Goal: Information Seeking & Learning: Find specific fact

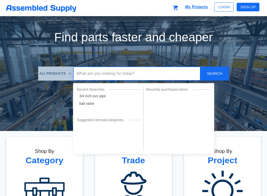
click at [135, 73] on div "Find parts faster and cheaper All Products ​ Recent Searches 3/4 inch pvc pipe …" at bounding box center [133, 139] width 255 height 235
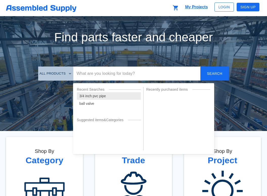
click at [99, 98] on div "3/4 inch pvc pipe" at bounding box center [109, 96] width 64 height 8
type input "3/4 inch pvc pipe"
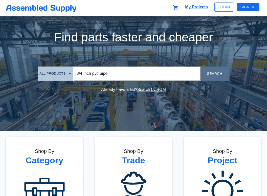
click at [184, 73] on span "Search" at bounding box center [214, 74] width 20 height 6
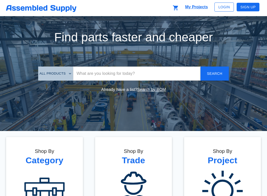
click at [107, 74] on div "Find parts faster and cheaper All Products ​ Search Already have a list? Search…" at bounding box center [133, 139] width 255 height 235
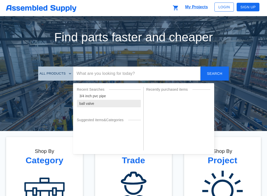
click at [91, 103] on div "ball valve" at bounding box center [109, 104] width 64 height 8
type input "ball valve"
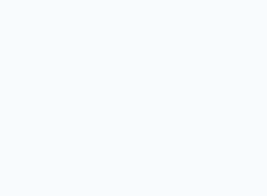
click at [206, 0] on html at bounding box center [133, 0] width 267 height 0
